Goal: Find specific page/section: Find specific page/section

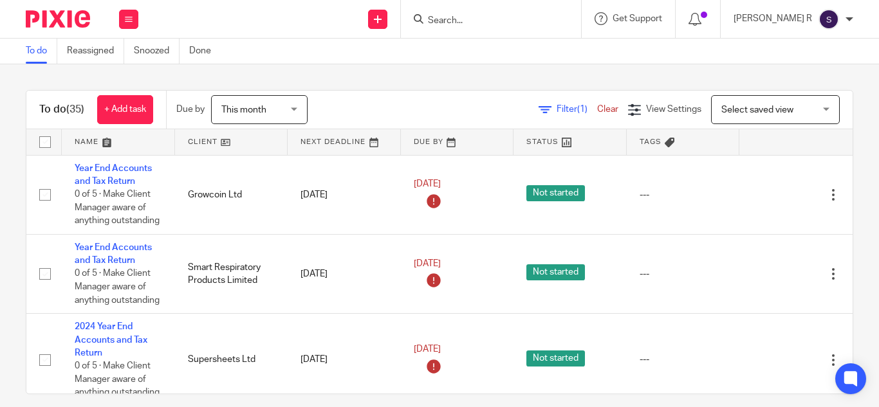
click at [496, 14] on form at bounding box center [495, 19] width 137 height 16
click at [494, 21] on input "Search" at bounding box center [485, 21] width 116 height 12
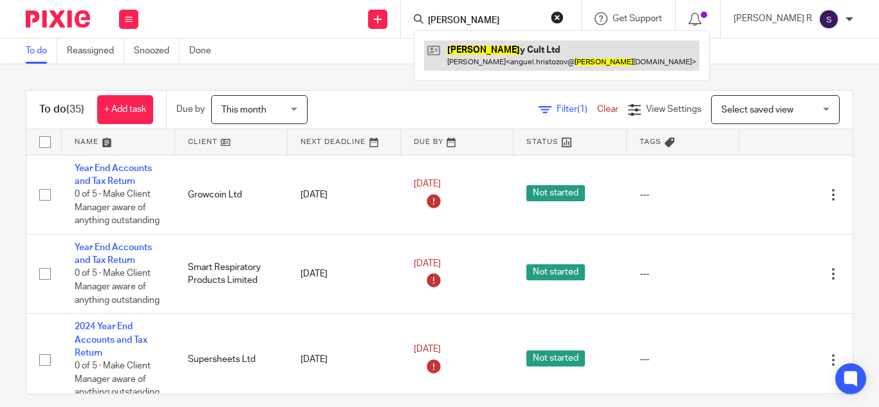
type input "[PERSON_NAME]"
click at [587, 59] on link at bounding box center [561, 56] width 275 height 30
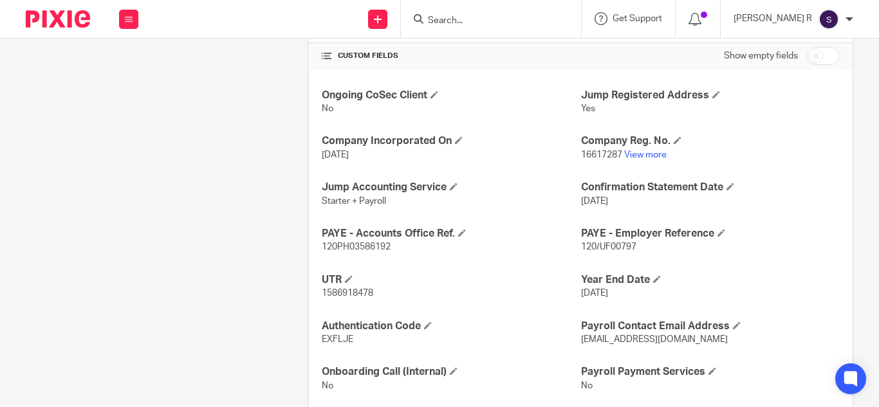
scroll to position [441, 0]
